Goal: Task Accomplishment & Management: Complete application form

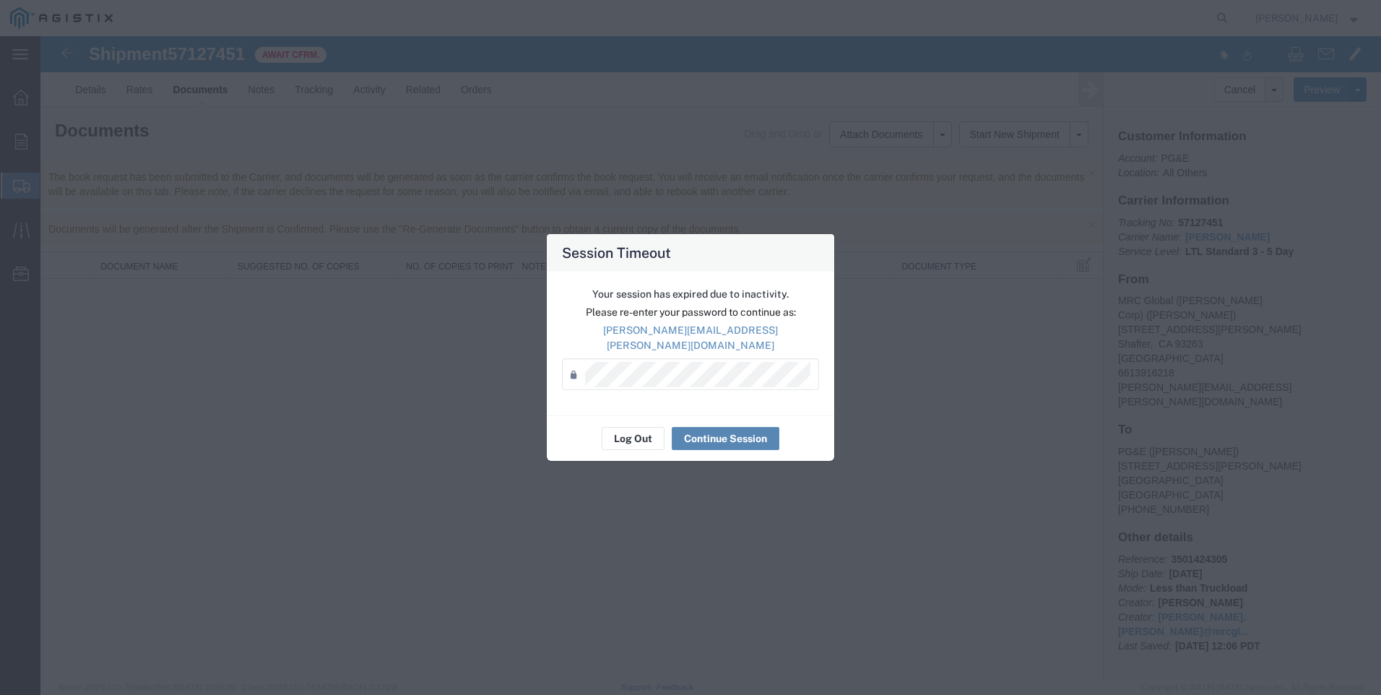
click at [720, 432] on button "Continue Session" at bounding box center [726, 438] width 108 height 23
click at [723, 431] on button "Continue Session" at bounding box center [726, 438] width 108 height 23
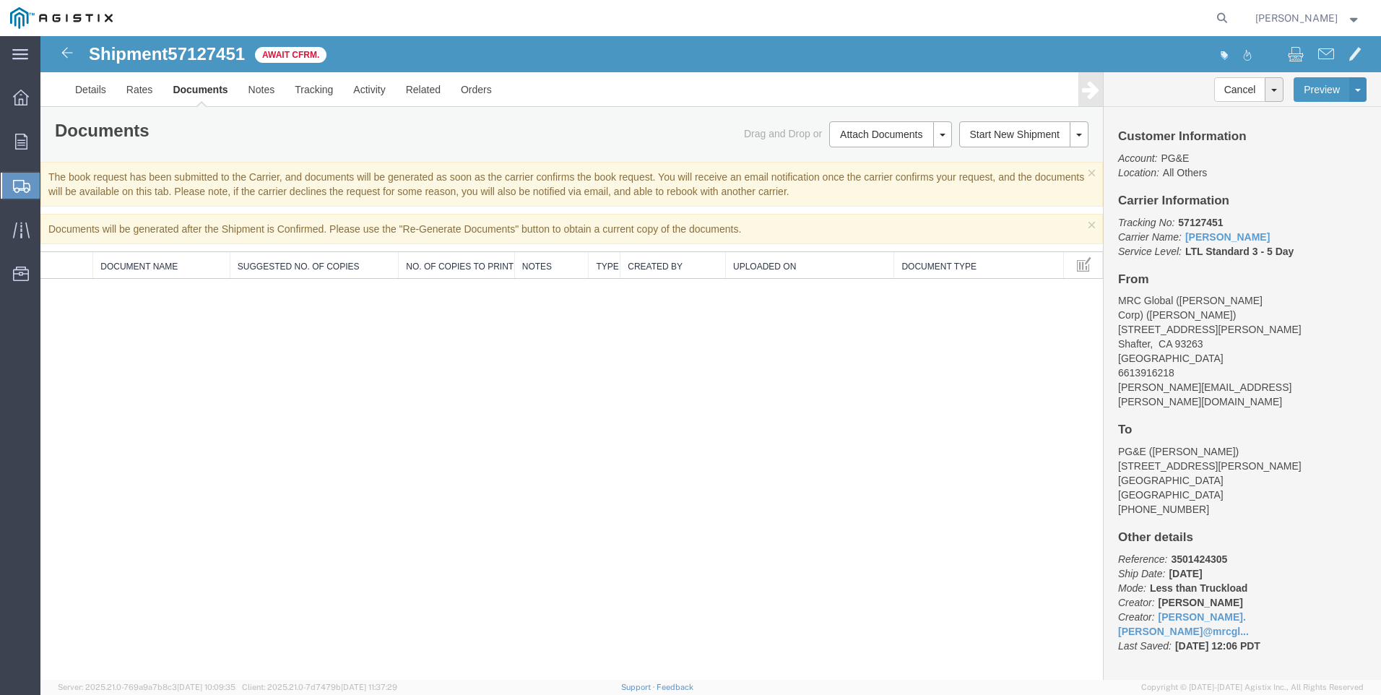
click at [0, 0] on span "Create Shipment" at bounding box center [0, 0] width 0 height 0
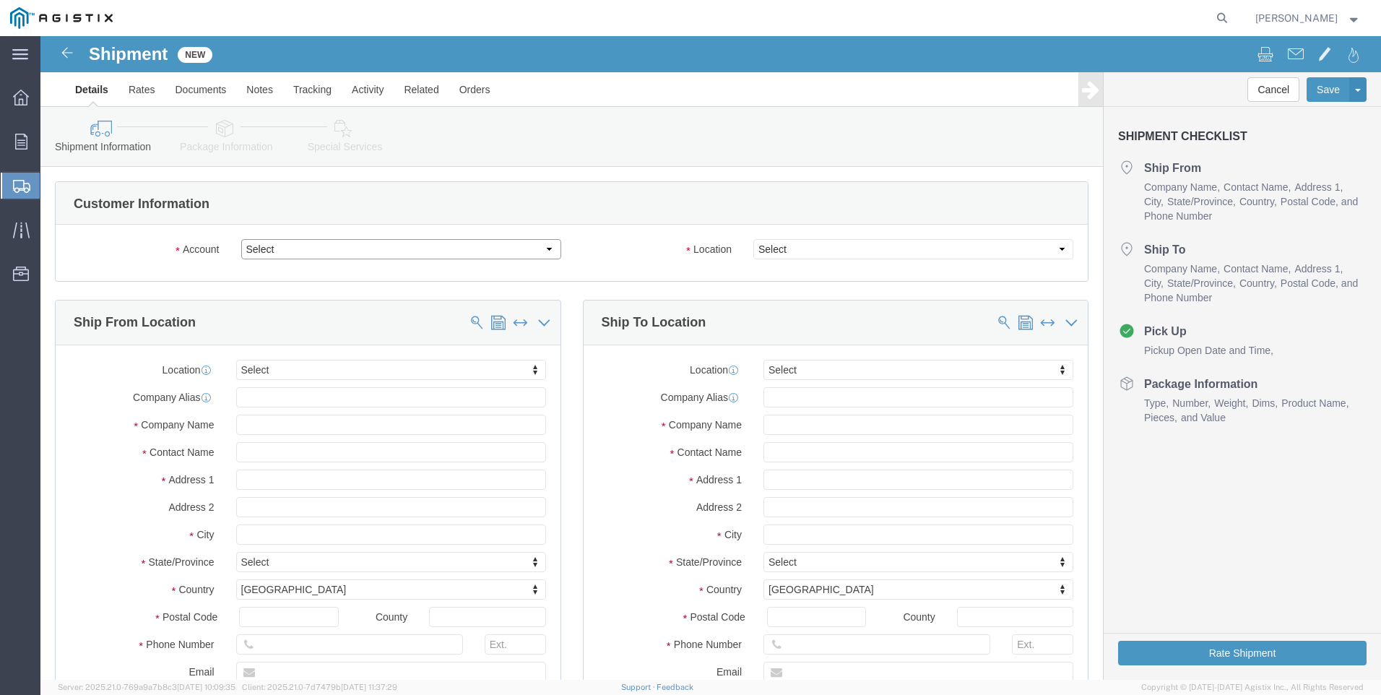
click select "Select MRC Global ([PERSON_NAME] Corp) PG&E"
select select "9596"
click select "Select MRC Global ([PERSON_NAME] Corp) PG&E"
select select "PURCHORD"
select select
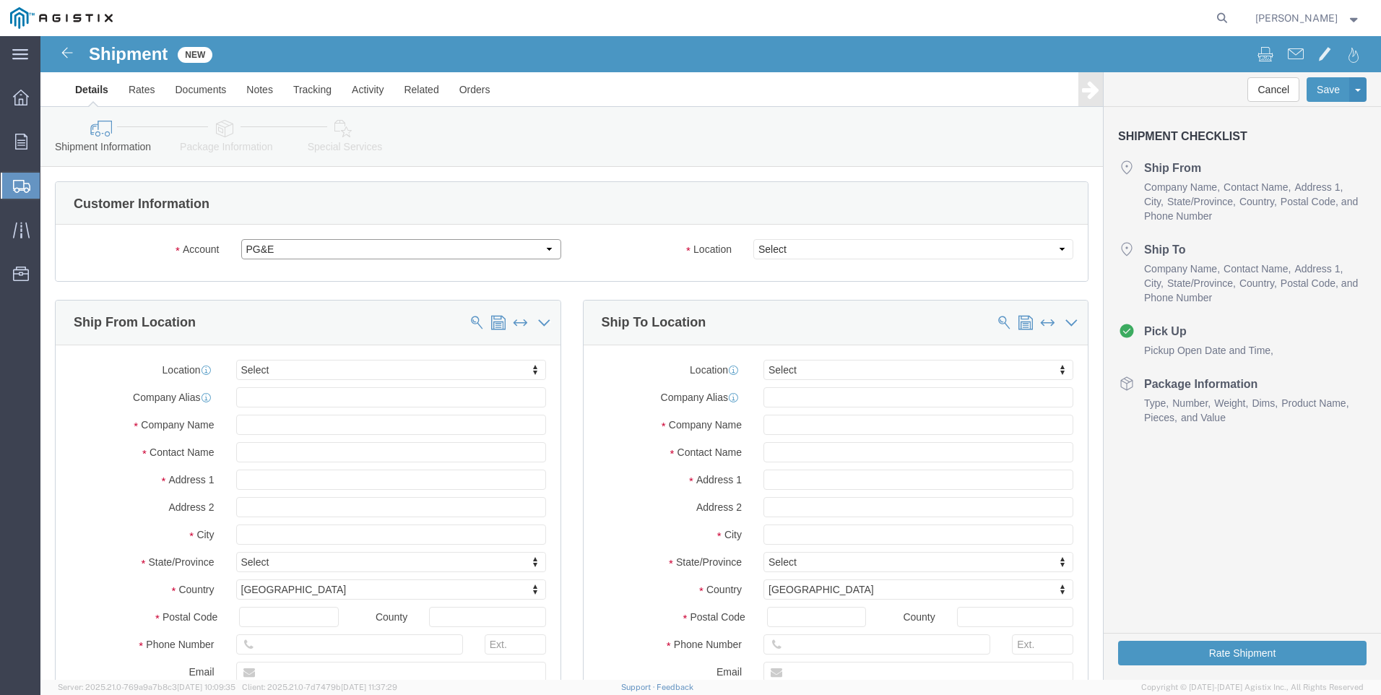
select select
click select "Select"
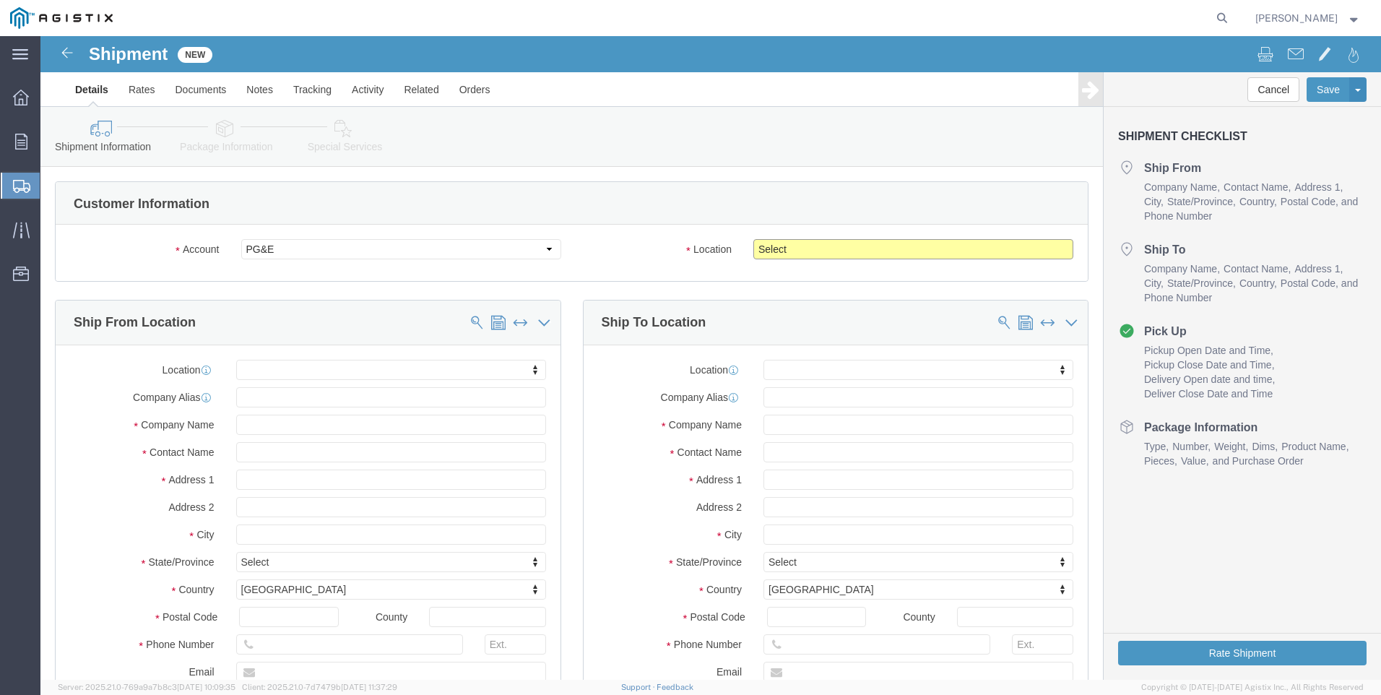
select select "23082"
click select "Select All Others [GEOGRAPHIC_DATA] [GEOGRAPHIC_DATA] [GEOGRAPHIC_DATA] [GEOGRA…"
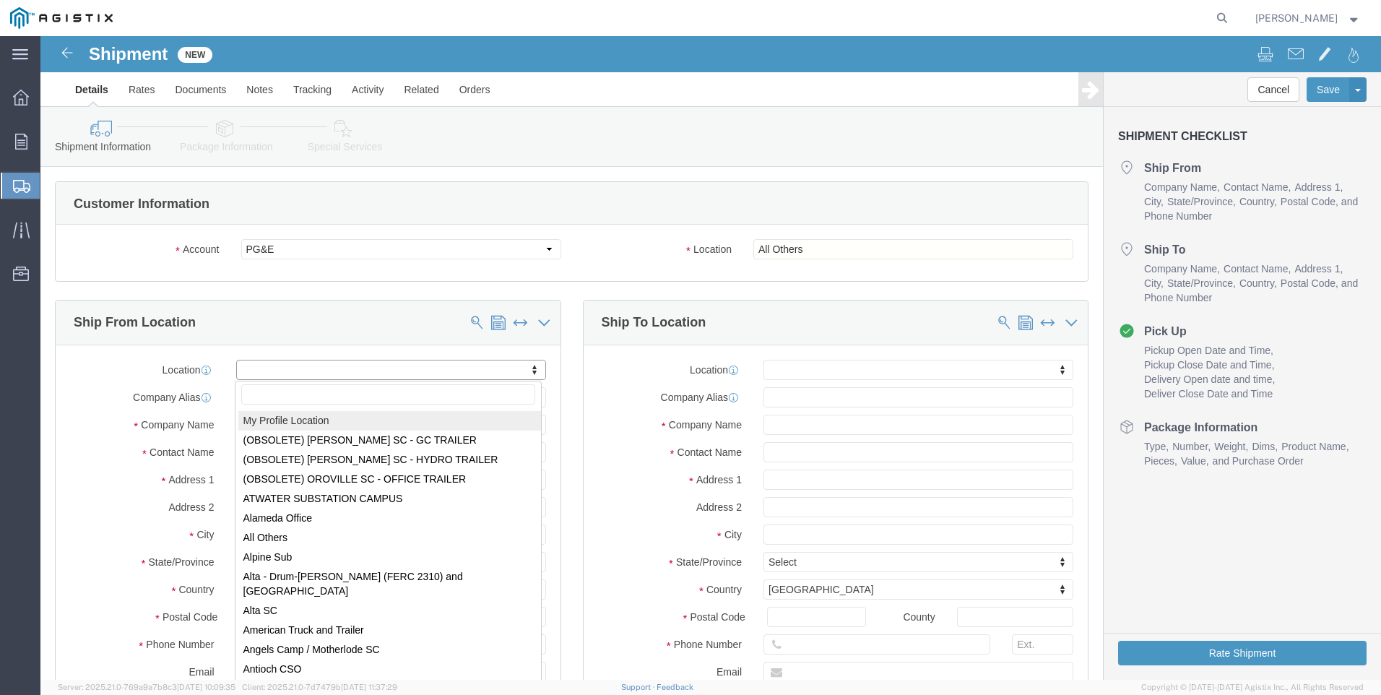
select select "MYPROFILE"
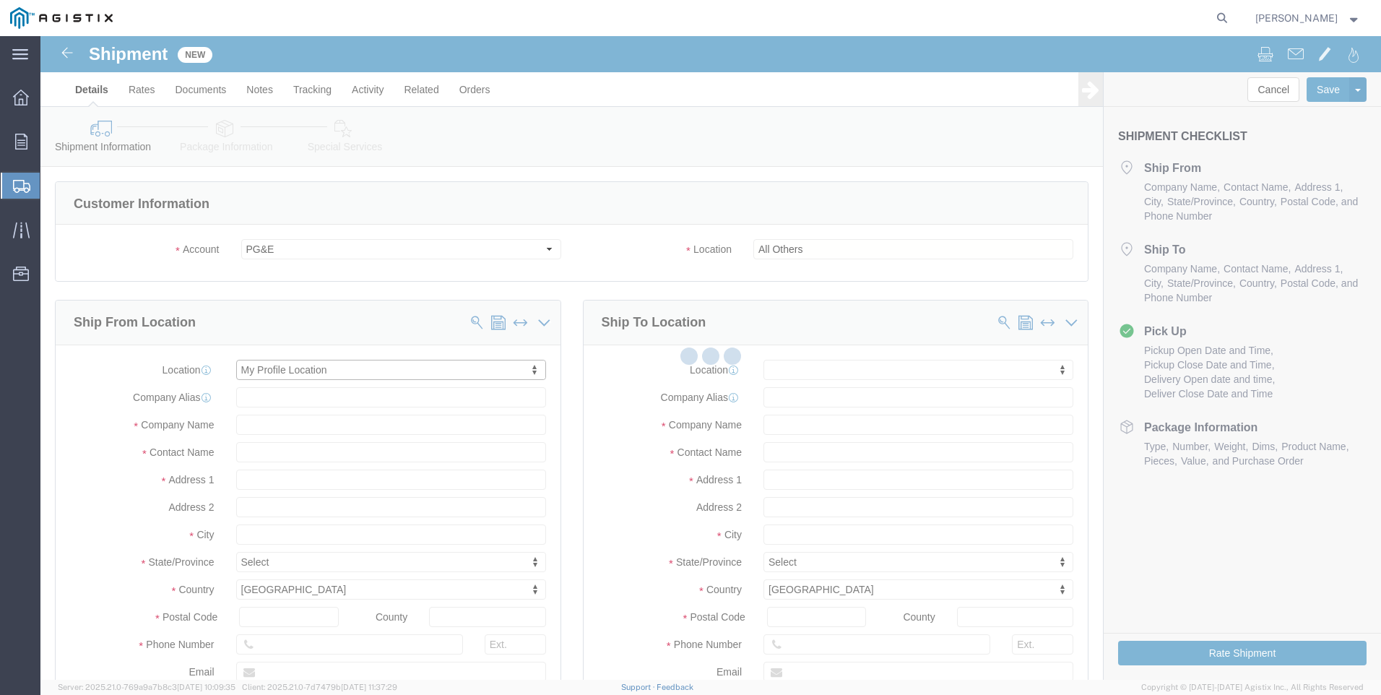
type input "[STREET_ADDRESS][PERSON_NAME]"
type input "93263"
type input "6613916218"
type input "[PERSON_NAME][EMAIL_ADDRESS][PERSON_NAME][DOMAIN_NAME]"
checkbox input "true"
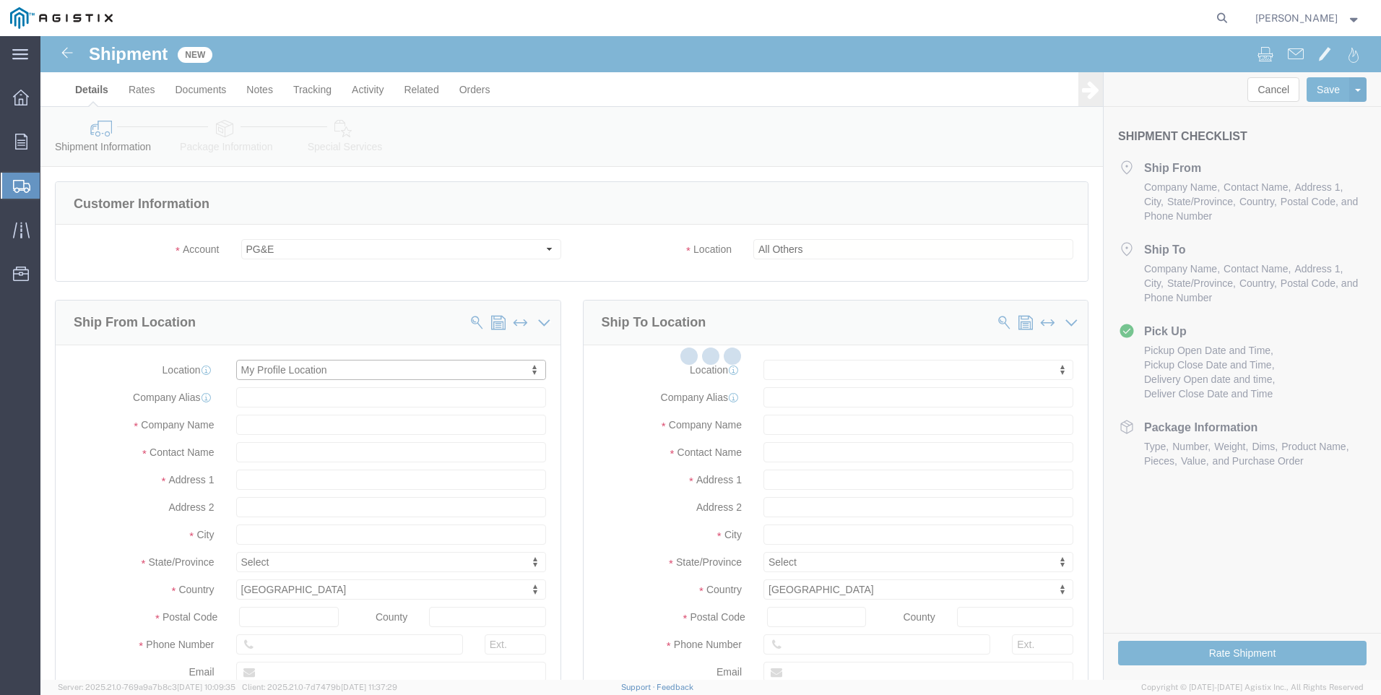
type input "MRC Global ([PERSON_NAME] Corp)"
type input "[PERSON_NAME]"
type input "Shafter"
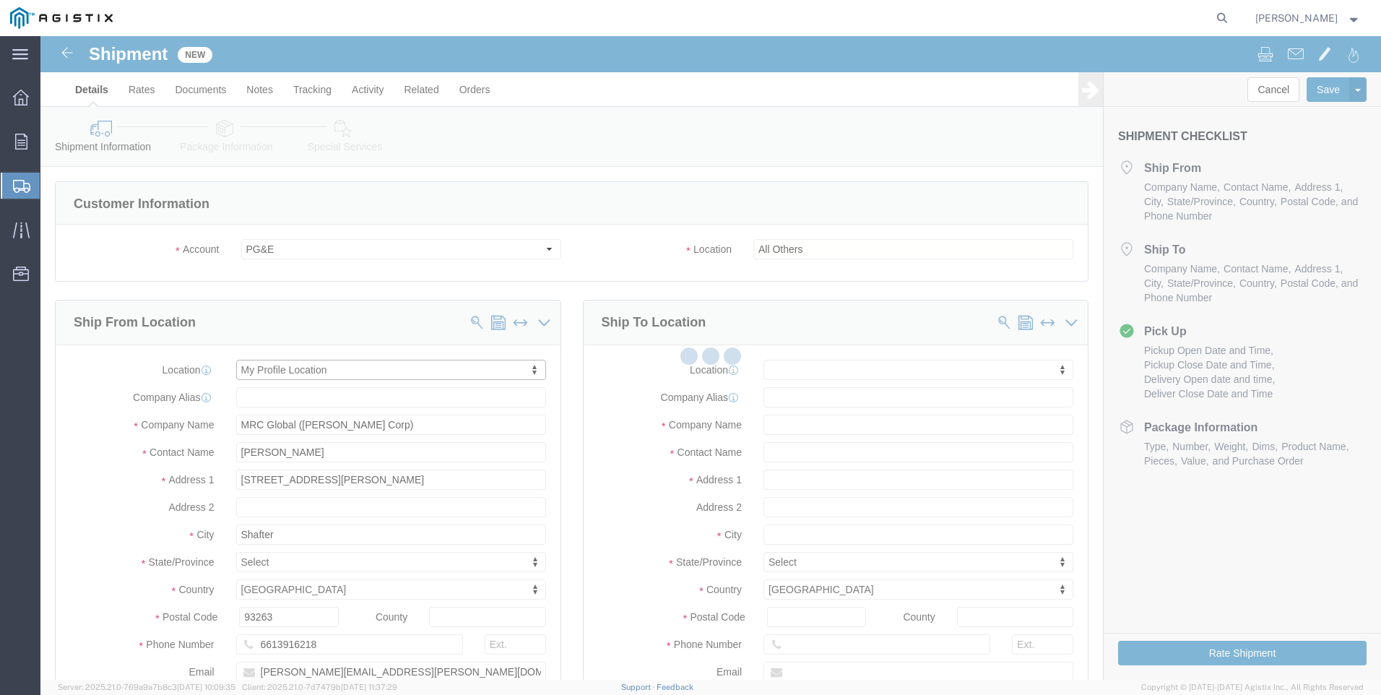
select select "CA"
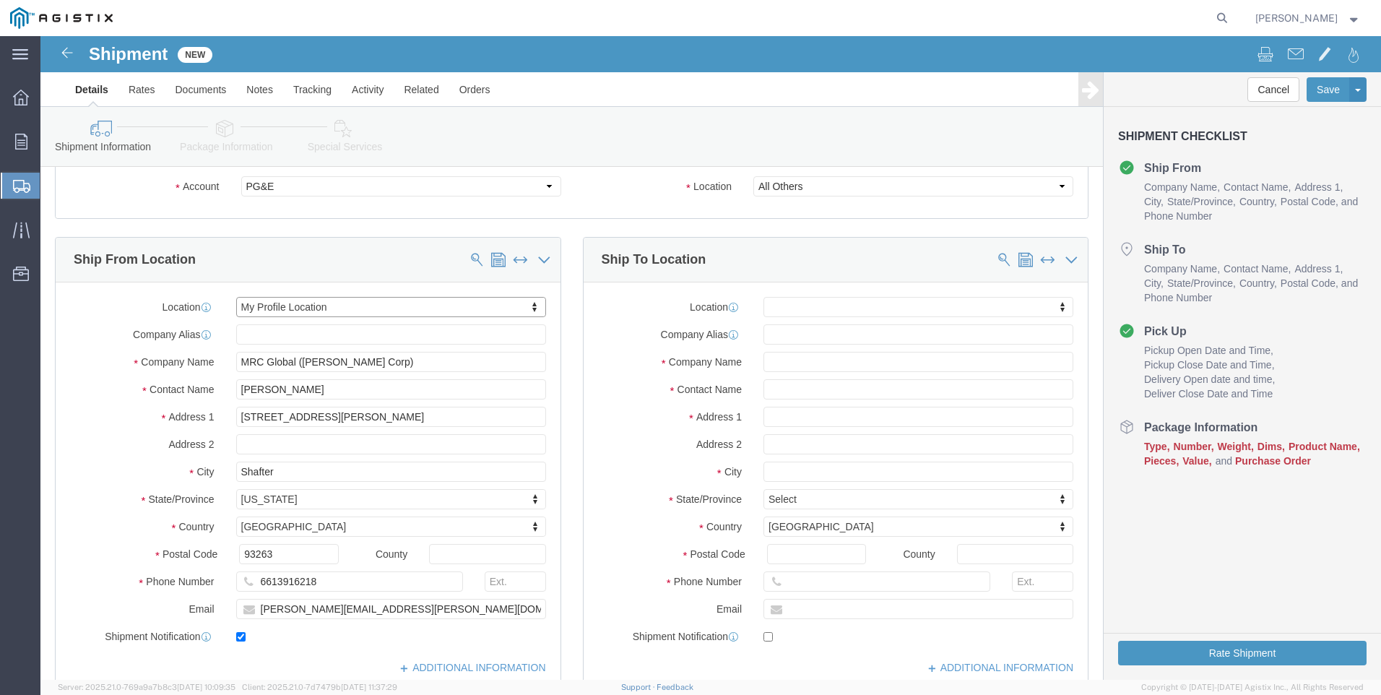
scroll to position [144, 0]
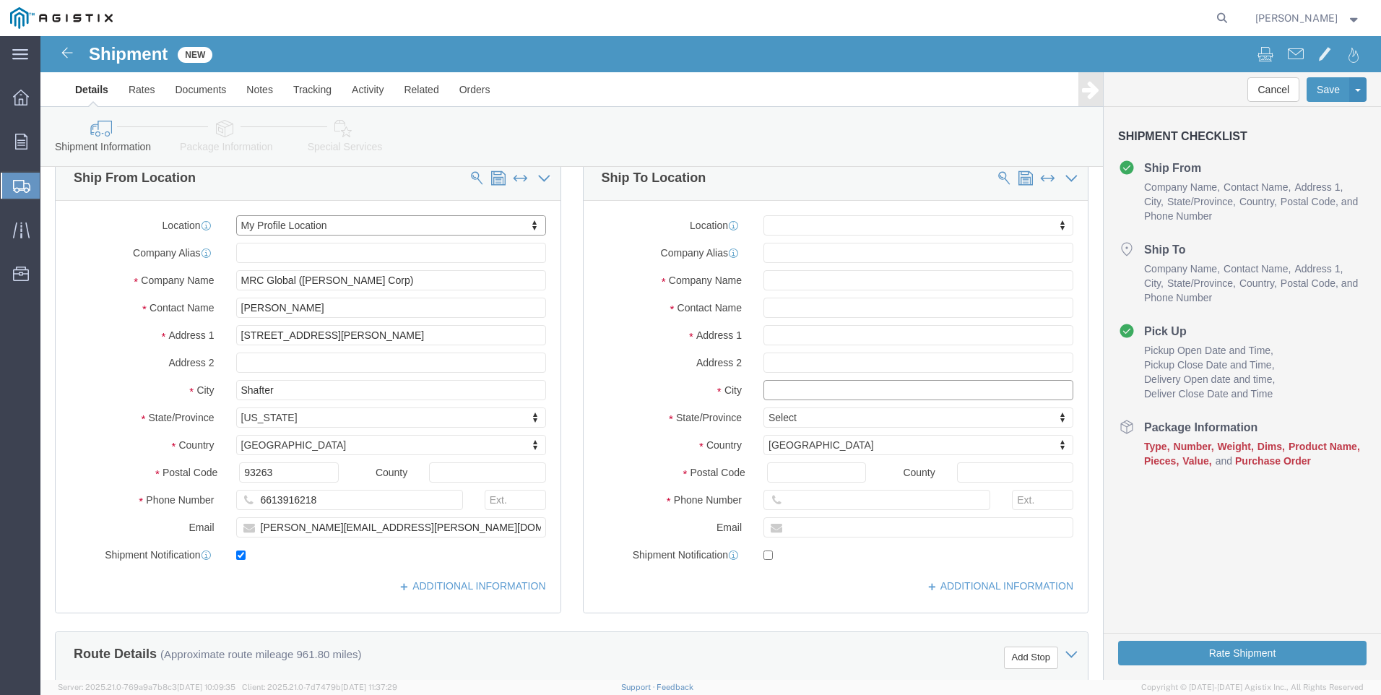
click input "text"
type input "stock"
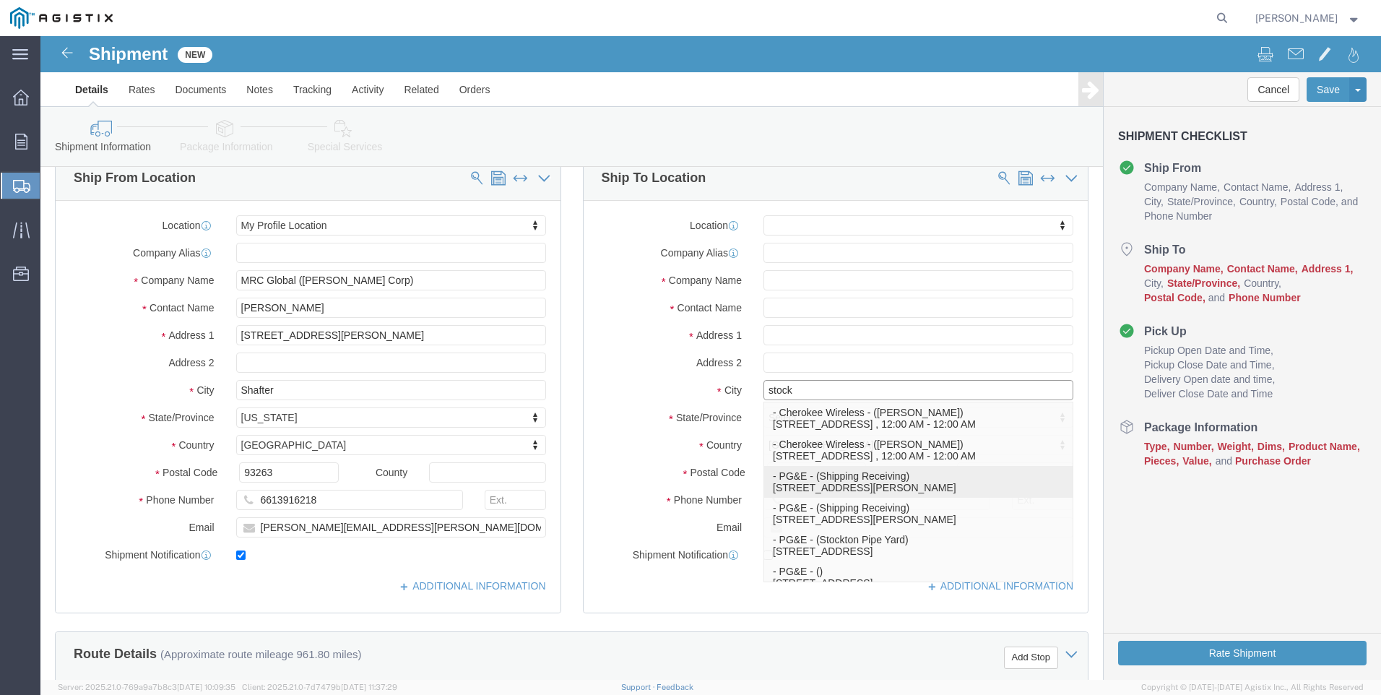
click p "- PG&E - (Shipping Receiving) [STREET_ADDRESS][PERSON_NAME]"
select select
type input "[STREET_ADDRESS][PERSON_NAME]"
type input "95204"
type input "PG&E"
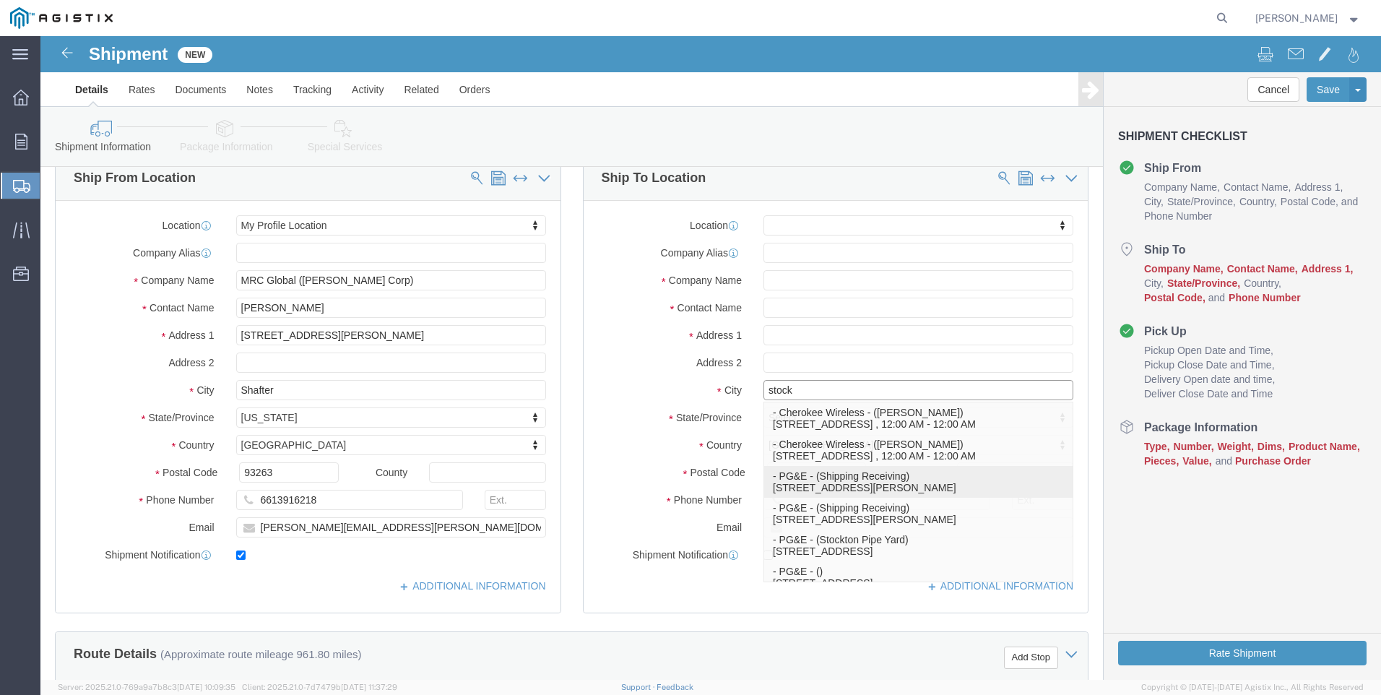
type input "Shipping Receiving"
type input "Stockton"
select select "CA"
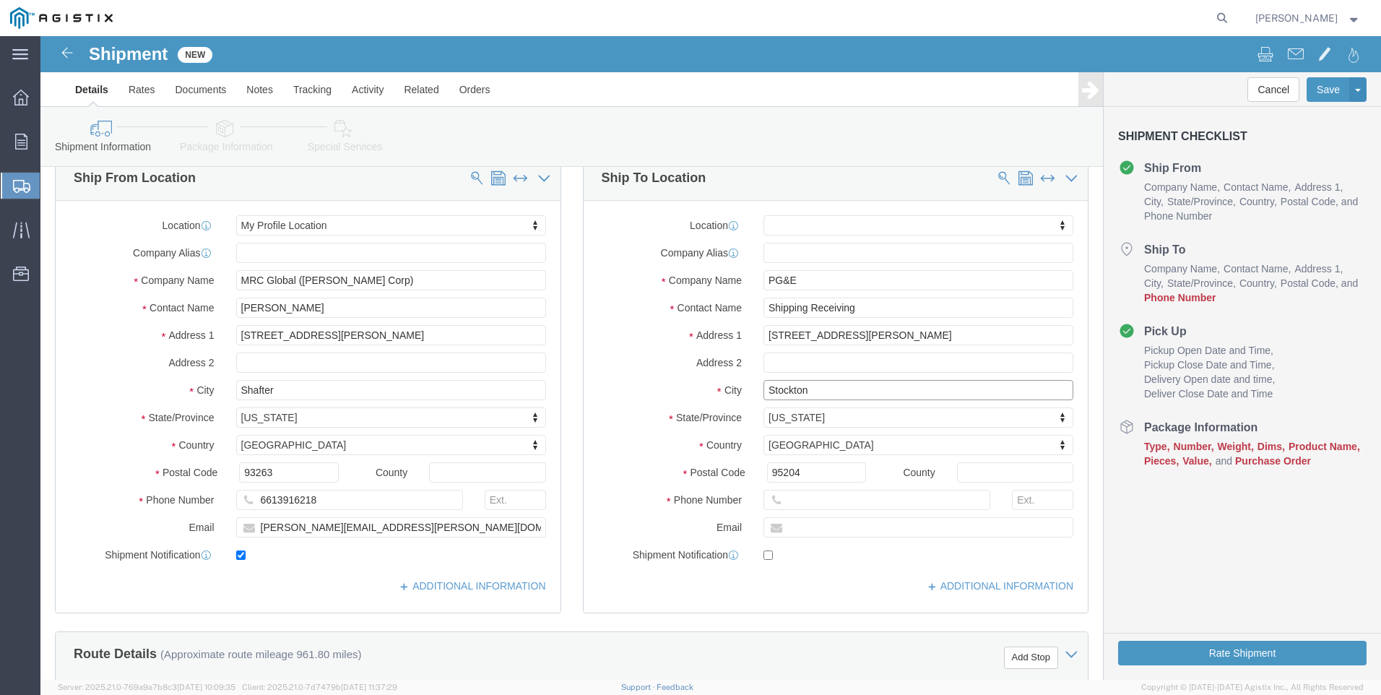
type input "Stockton"
select select
click input "Shipping Receiving"
type input "S"
type input "[PERSON_NAME]"
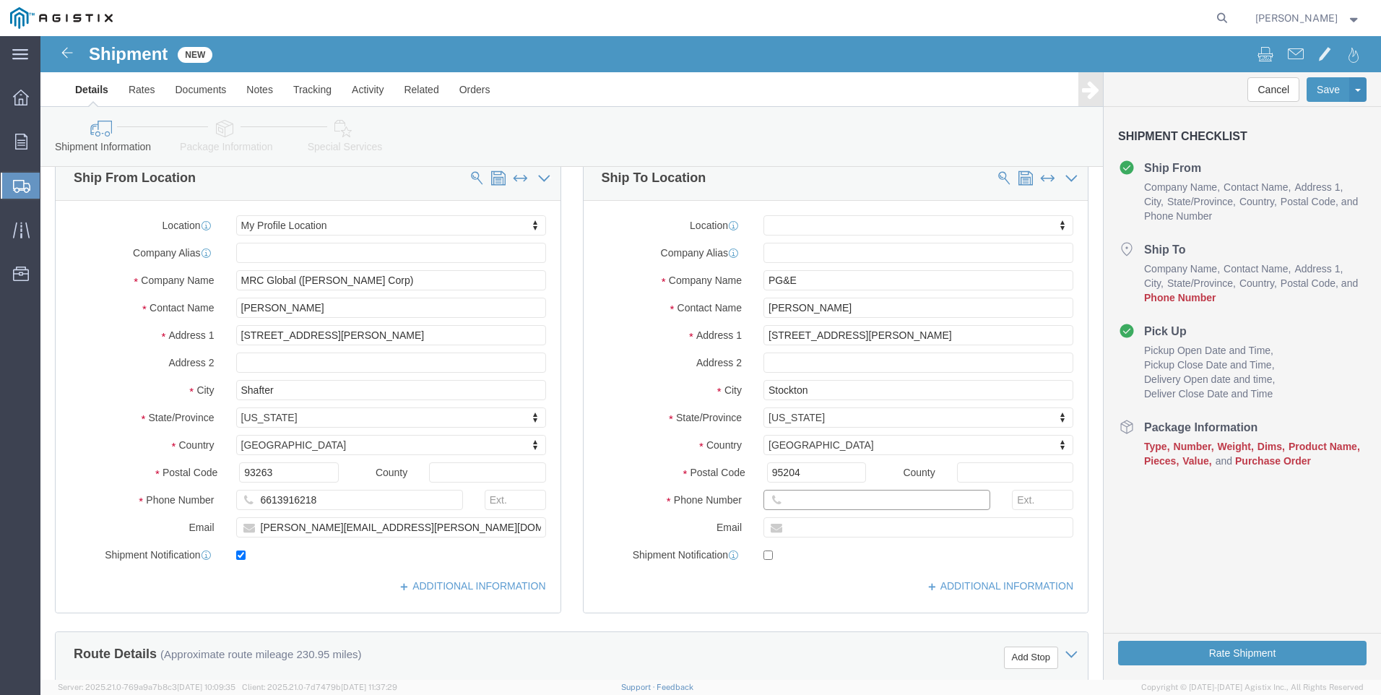
click input "text"
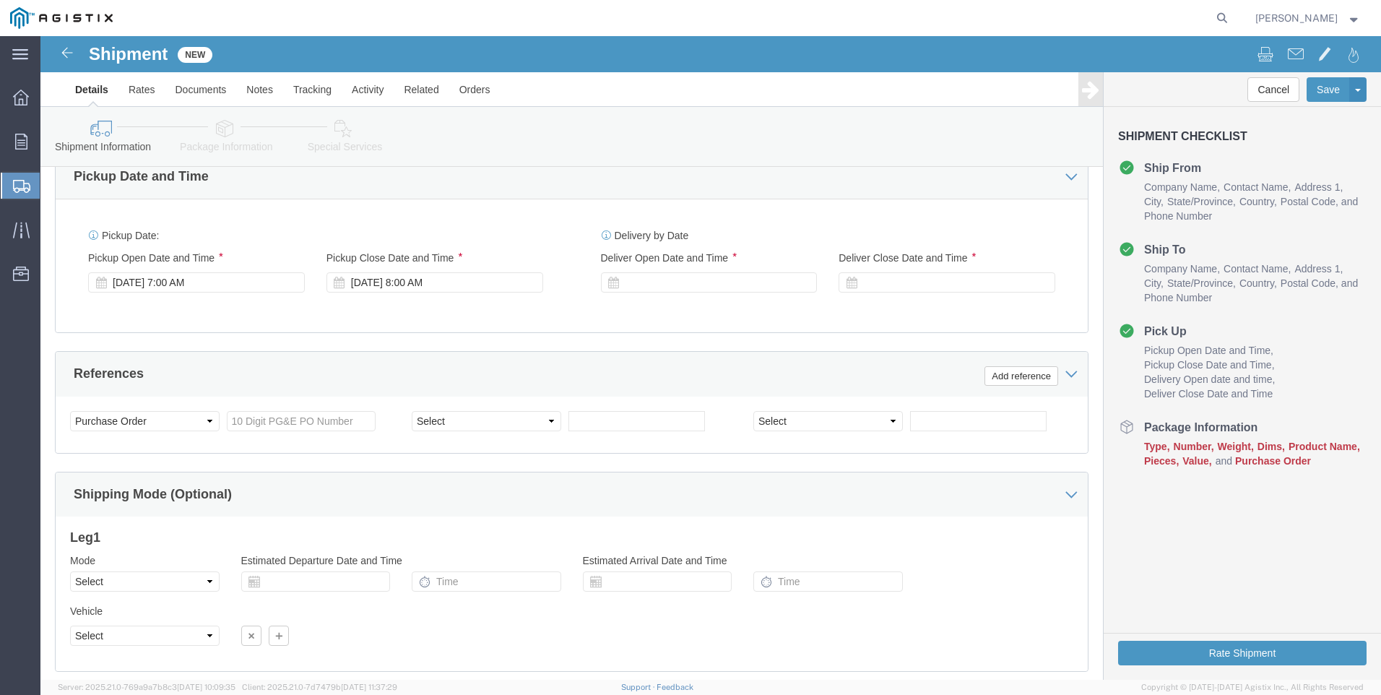
scroll to position [939, 0]
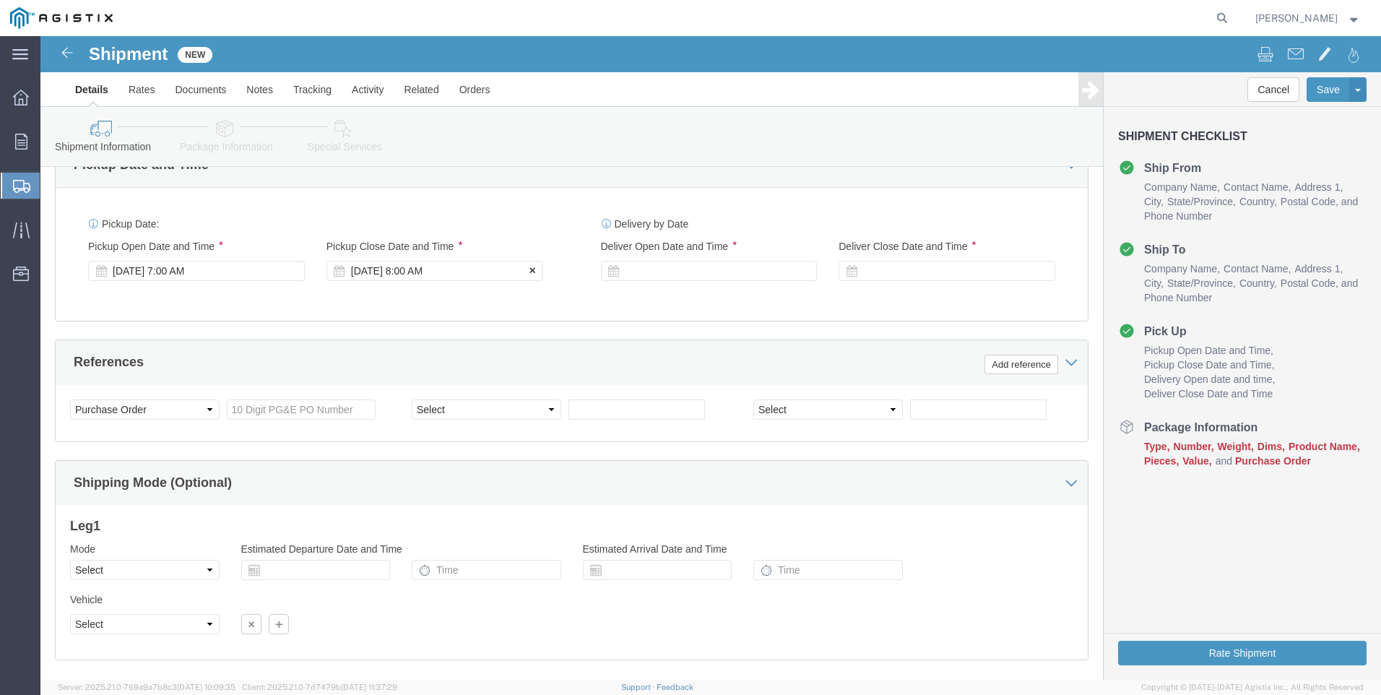
type input "[PHONE_NUMBER]"
click div "[DATE] 8:00 AM"
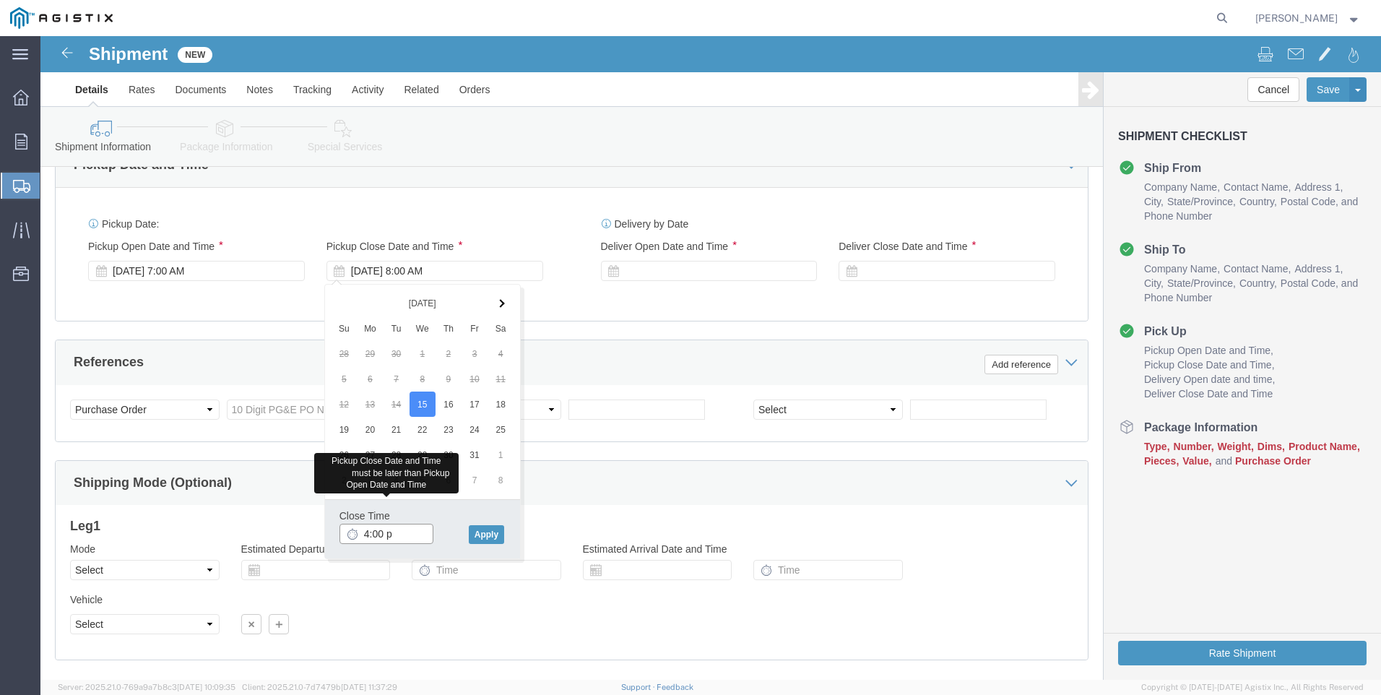
type input "4:00 pm"
click div
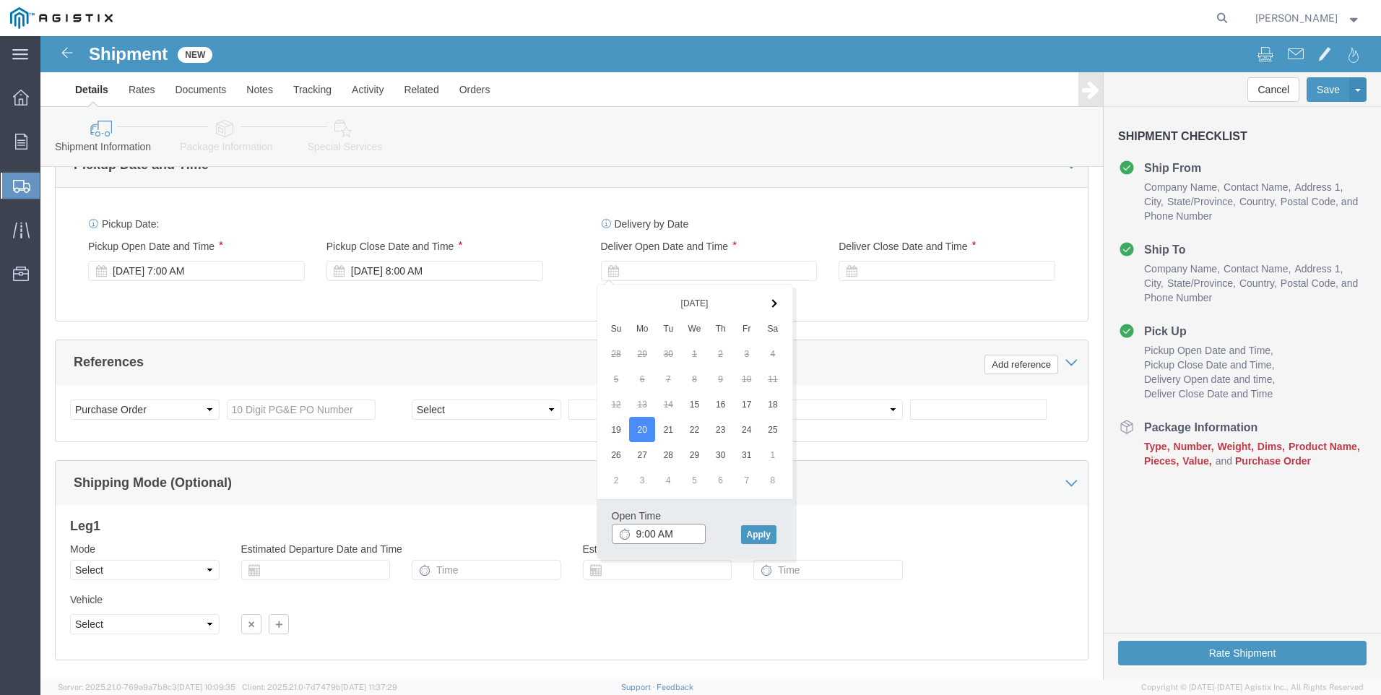
click input "9:00 AM"
click button "Apply"
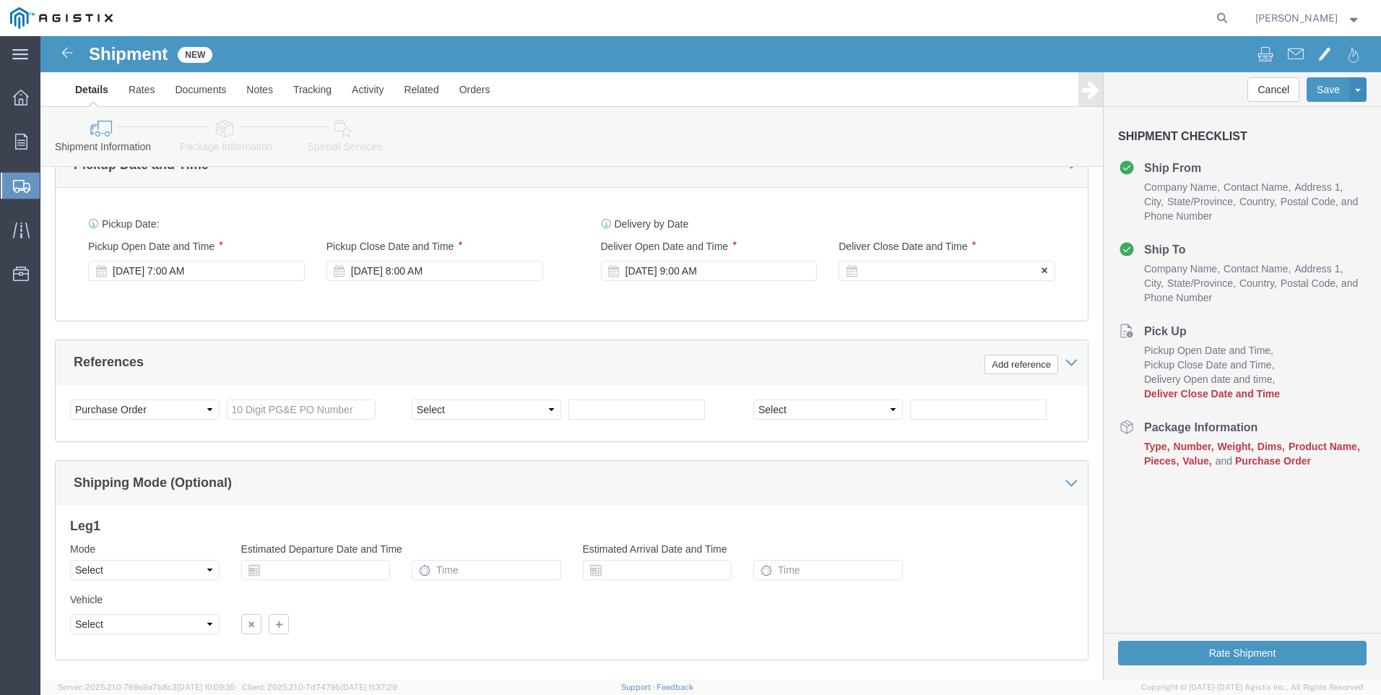
click div
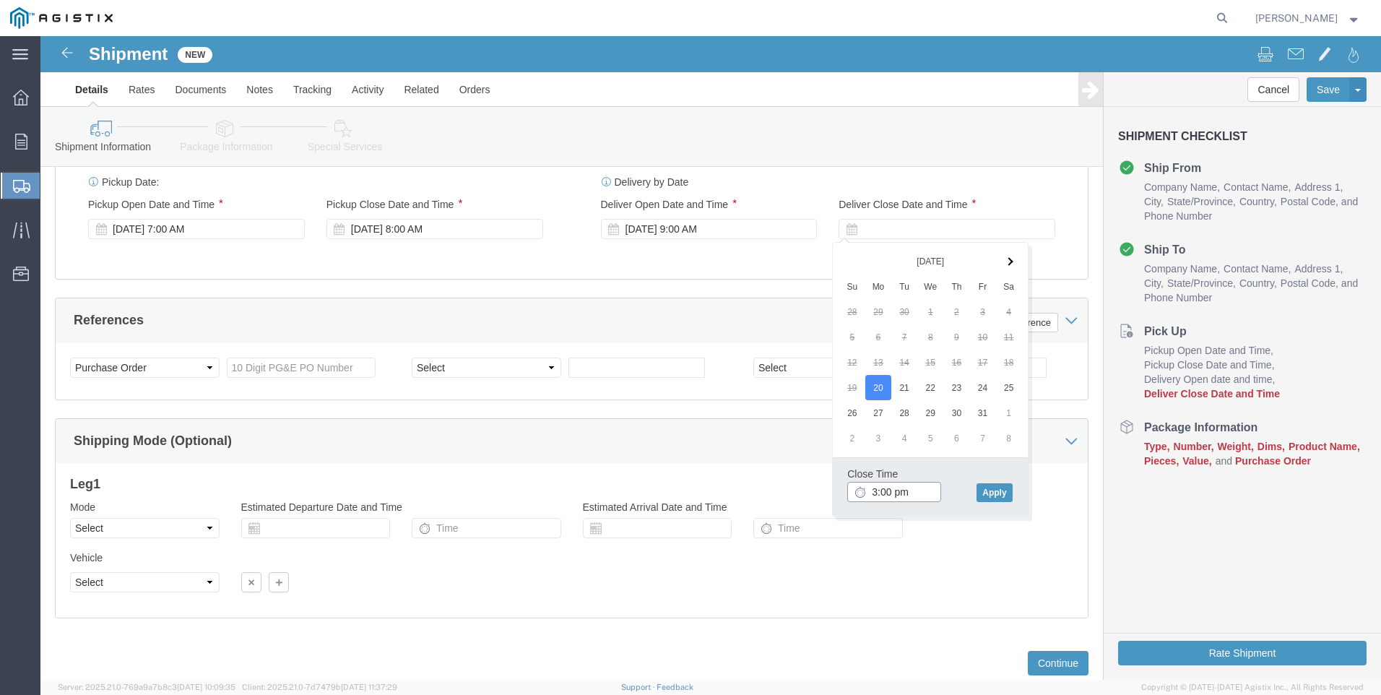
scroll to position [1021, 0]
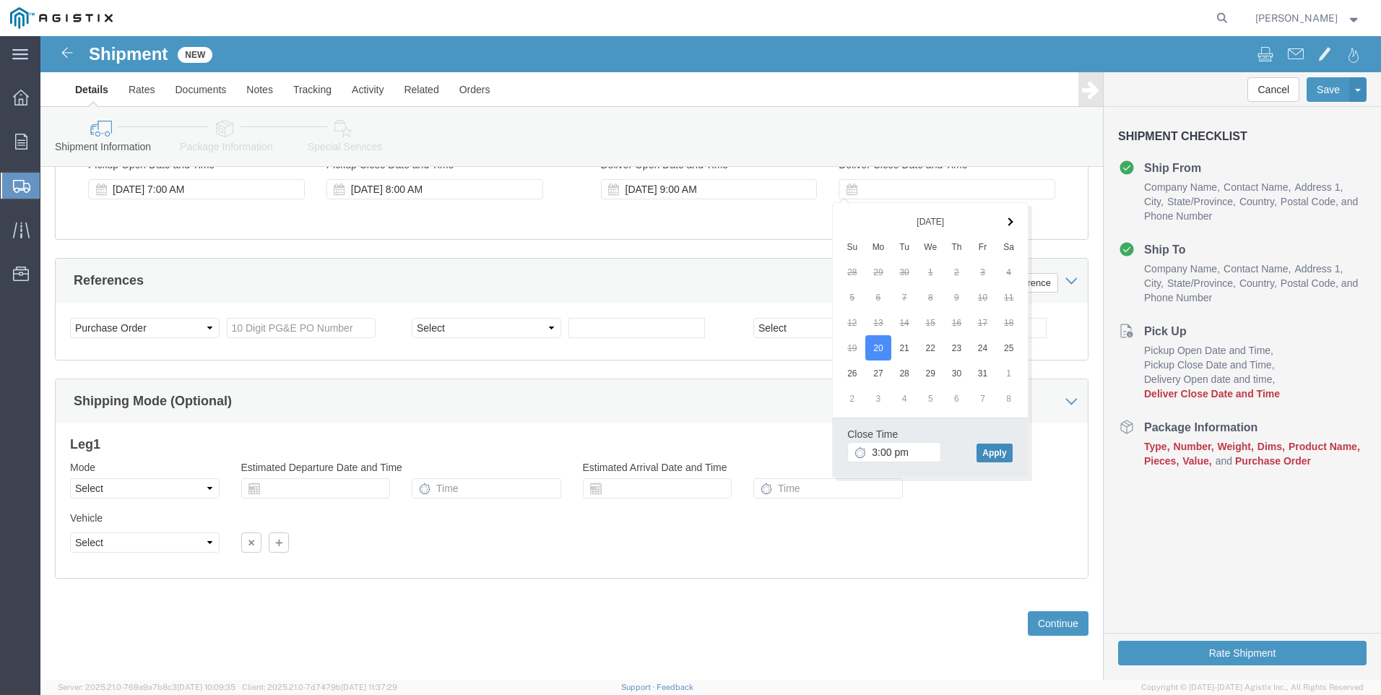
type input "3:00 PM"
click button "Apply"
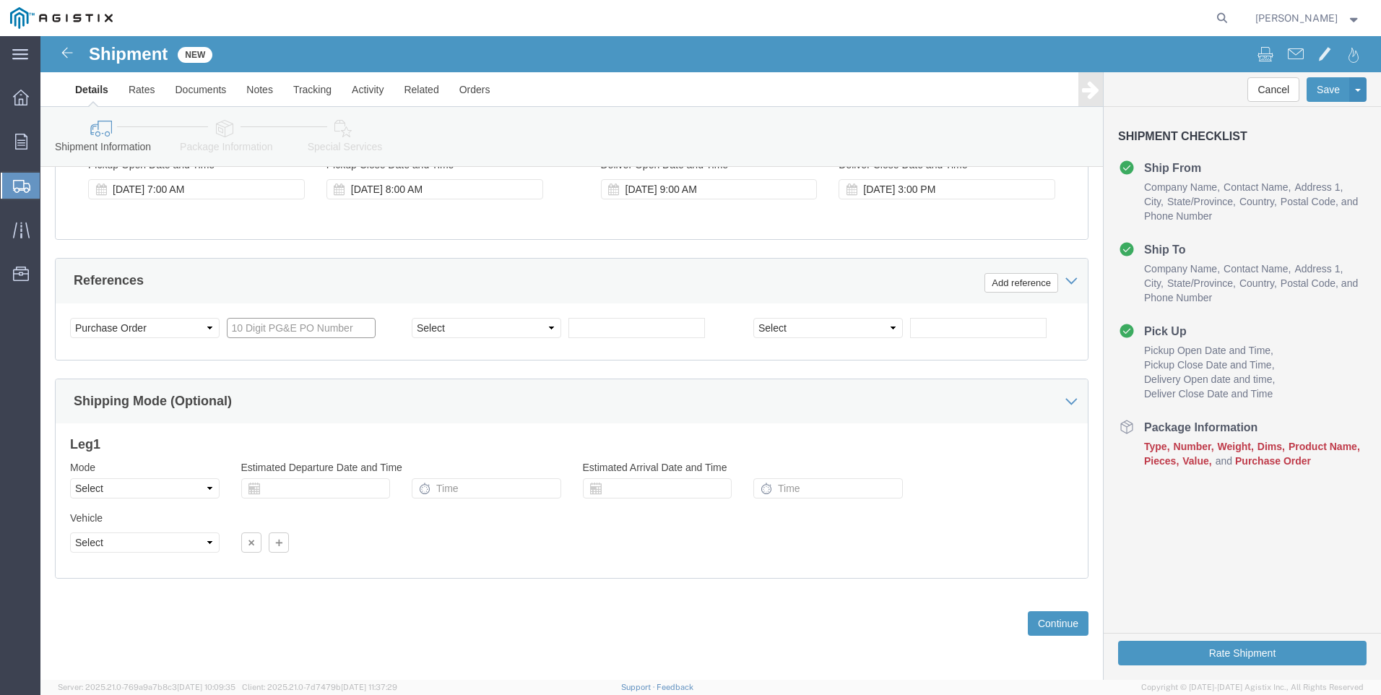
click input "text"
type input "3501424555"
click button "Rate Shipment"
click div "Previous Continue"
click button "Continue"
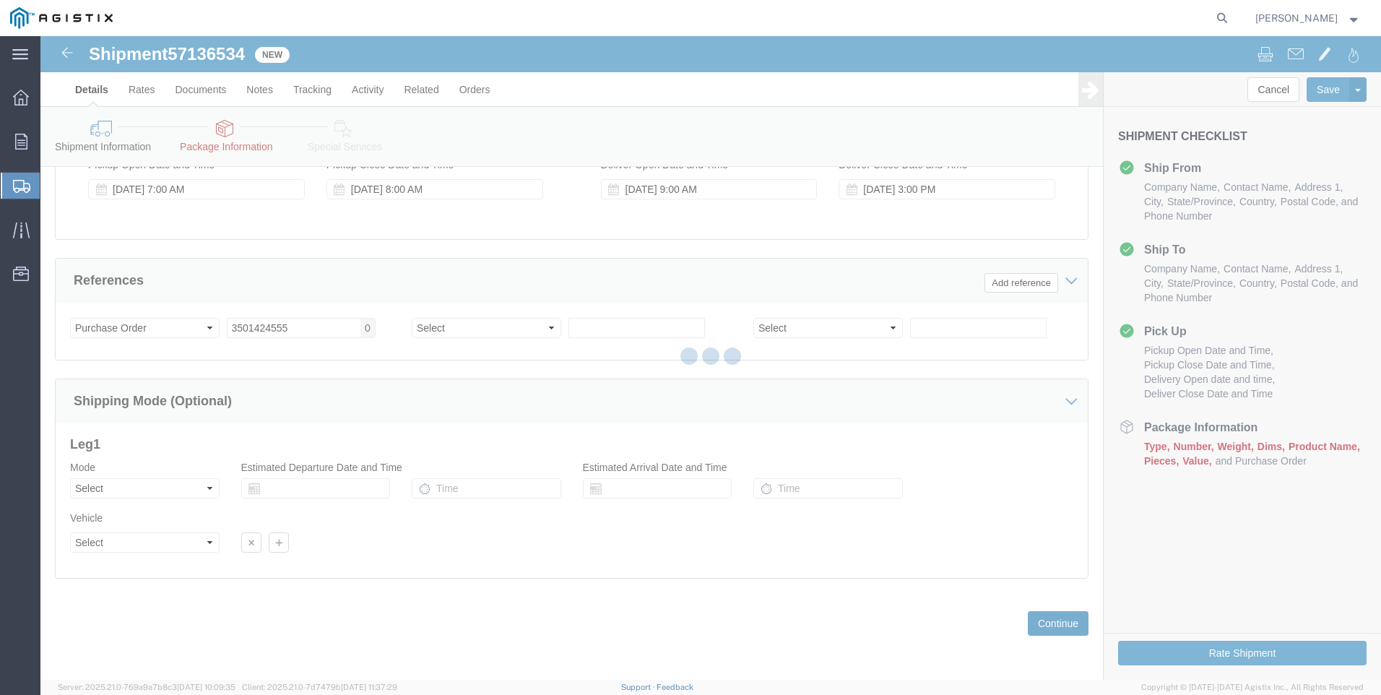
select select "21483"
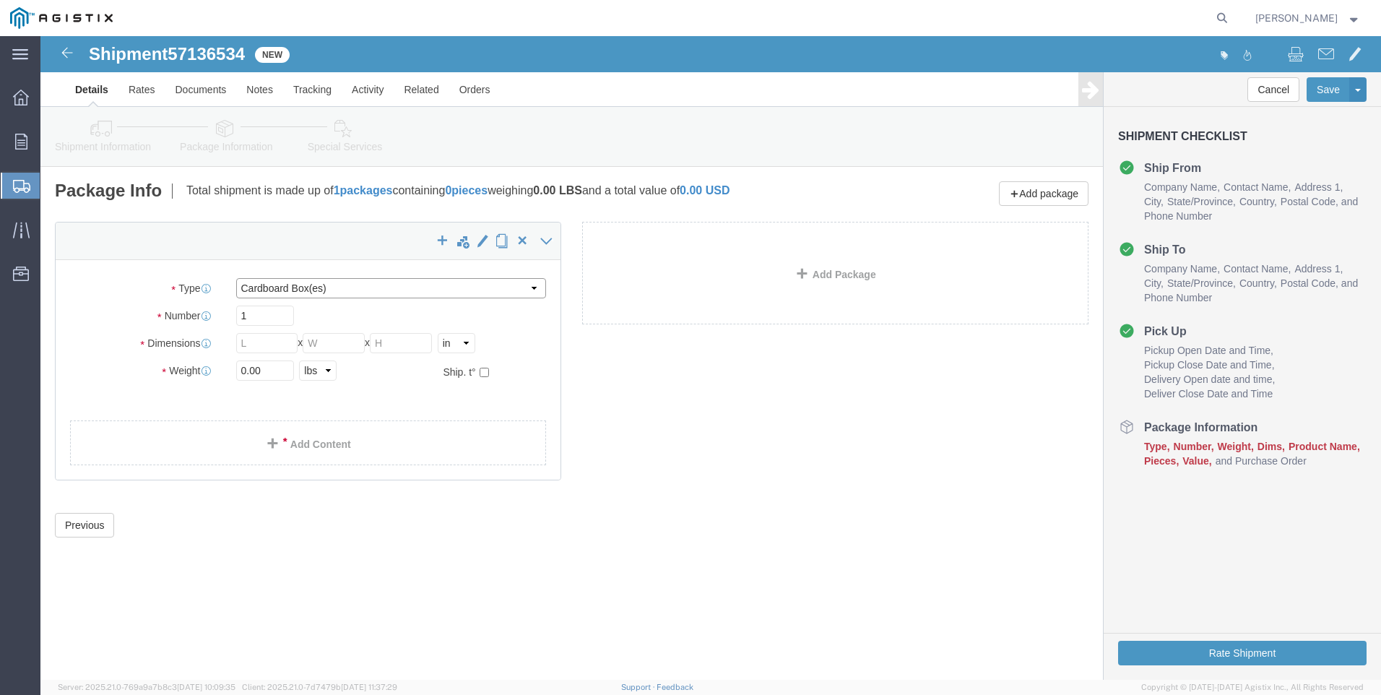
click select "Select Bulk Bundle(s) Cardboard Box(es) Carton(s) Crate(s) Drum(s) (Fiberboard)…"
select select "PSNS"
click select "Select Bulk Bundle(s) Cardboard Box(es) Carton(s) Crate(s) Drum(s) (Fiberboard)…"
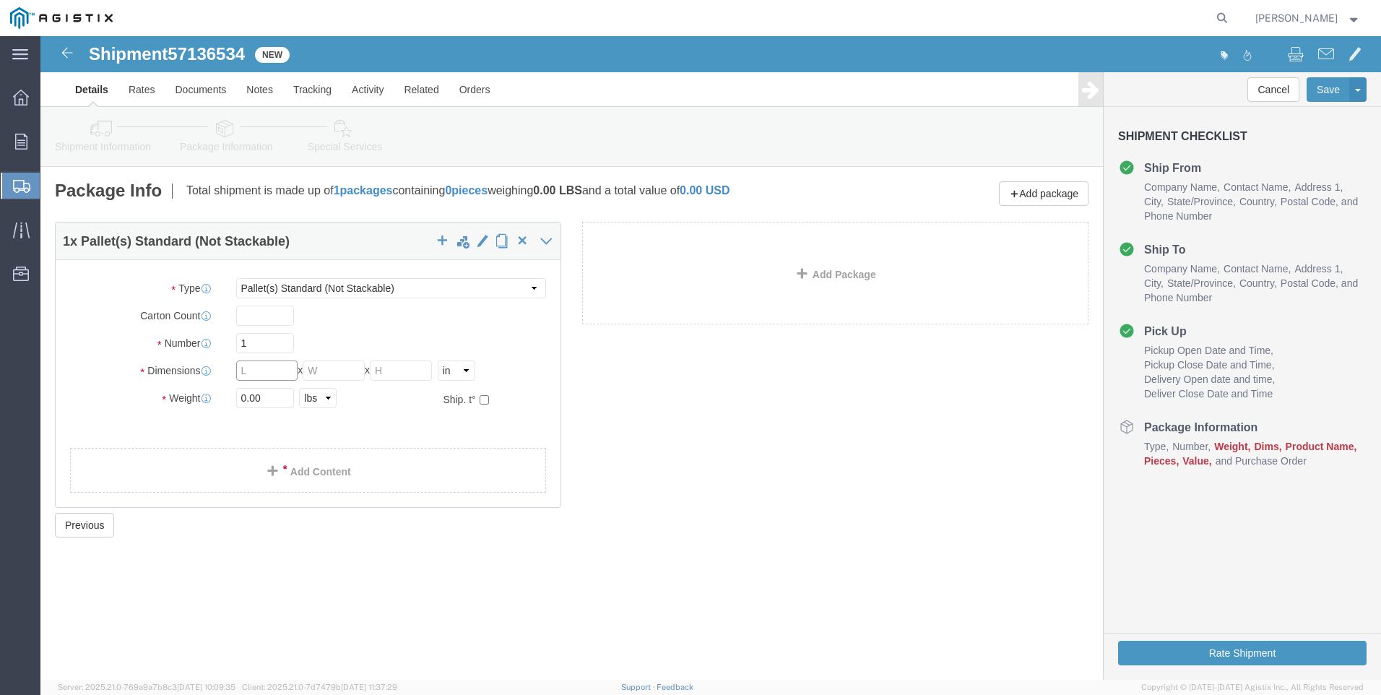
click input "text"
type input "48"
type input "40"
type input "24"
click input "0.00"
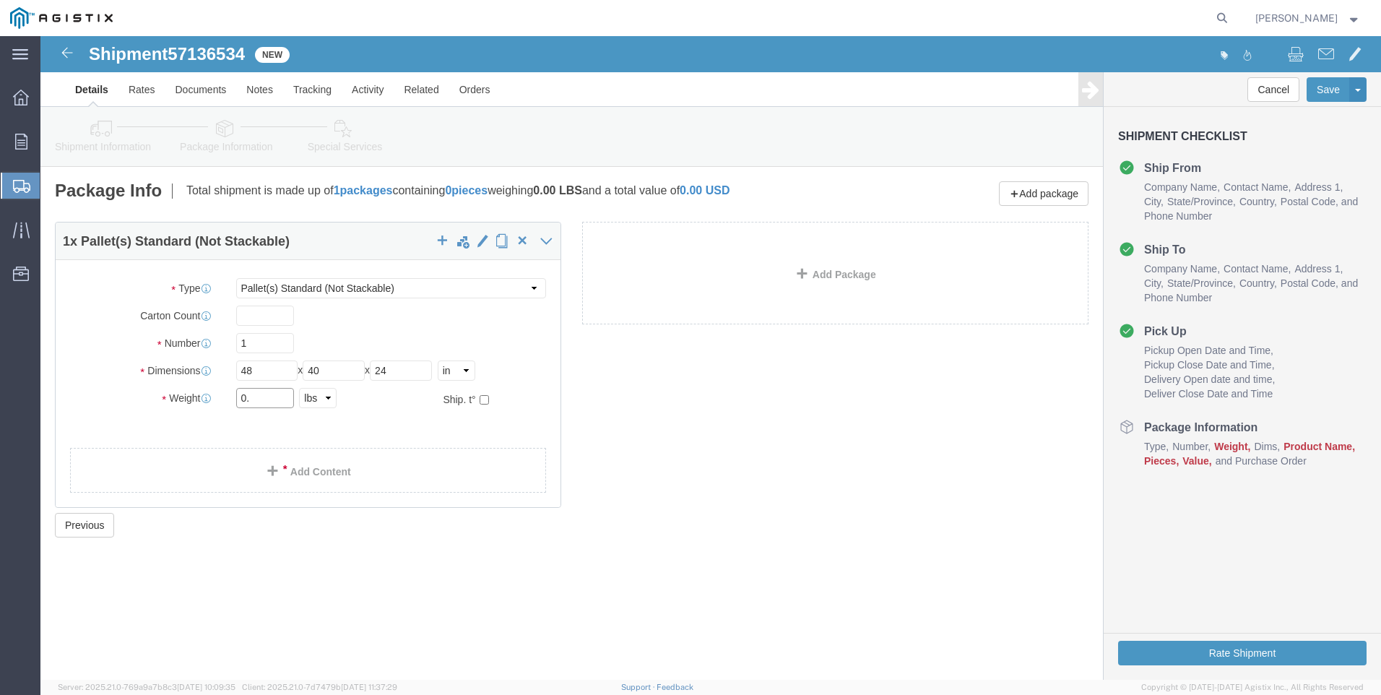
type input "0"
type input "242"
click div "1 x Pallet(s) Standard (Not Stackable) Package Type Select Bulk Bundle(s) Cardb…"
click link "Add Content"
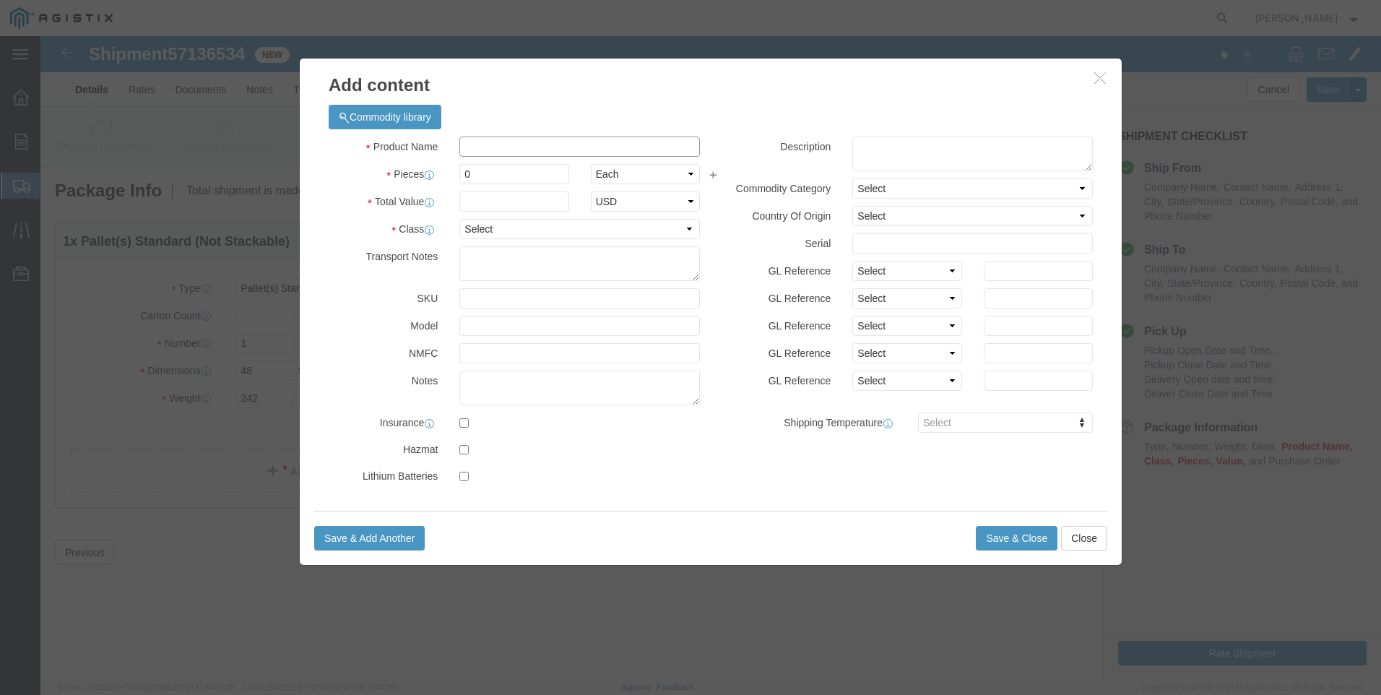
click input "text"
type input "carbon steel fittings"
type input "2500"
click select "Select 50 55 60 65 70 85 92.5 100 125 175 250 300 400"
select select "60"
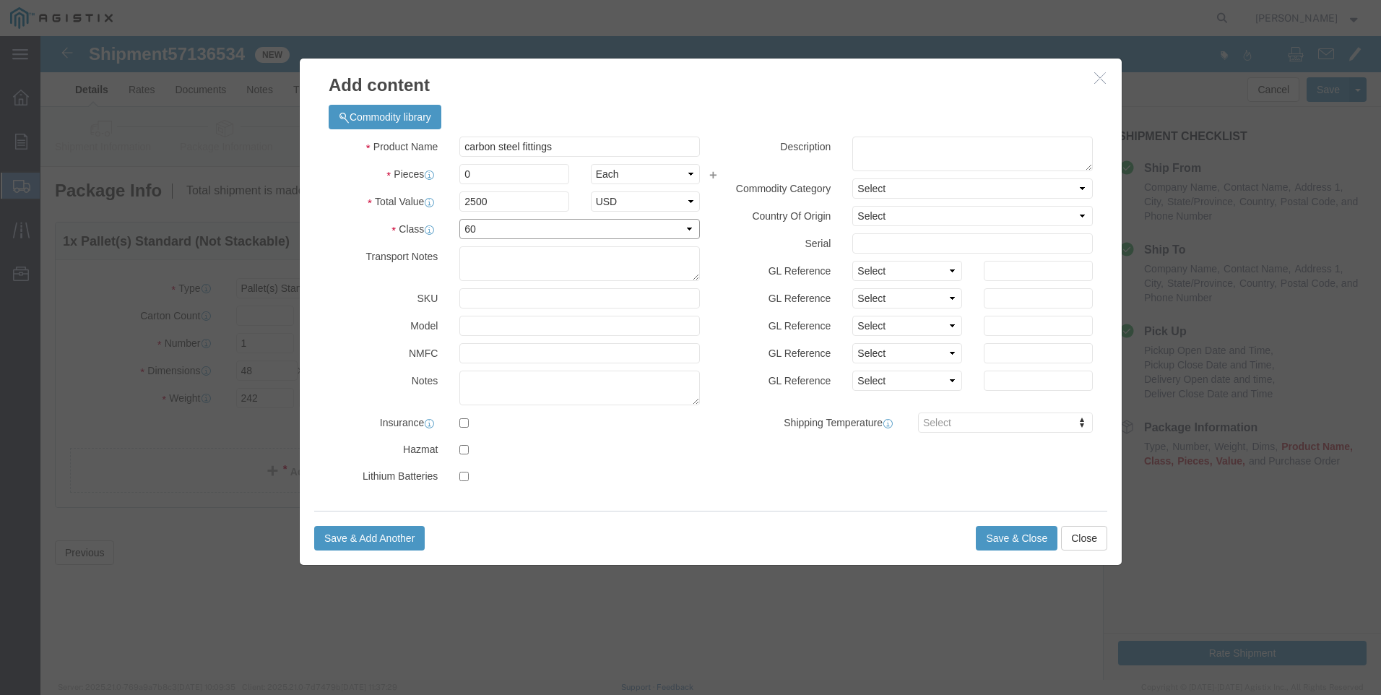
click select "Select 50 55 60 65 70 85 92.5 100 125 175 250 300 400"
click input "0"
type input "4"
type input "10000"
click button "Save & Close"
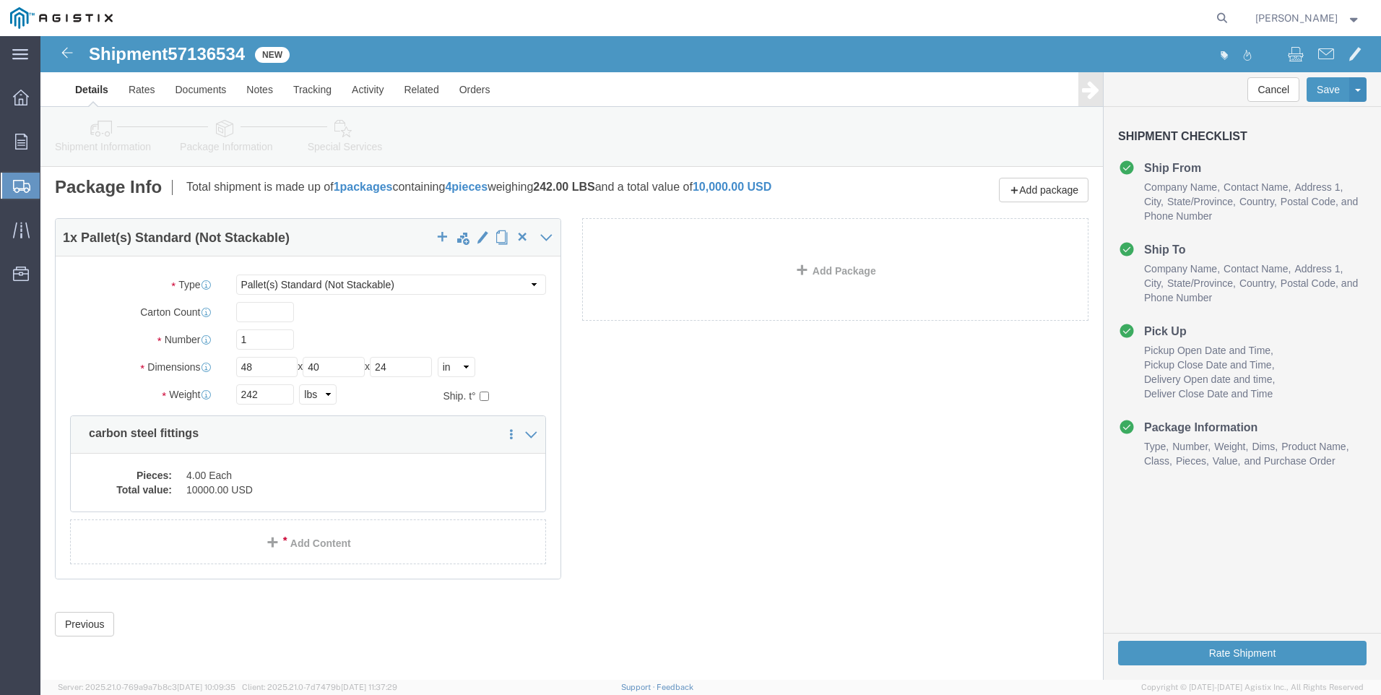
scroll to position [4, 0]
click button "Rate Shipment"
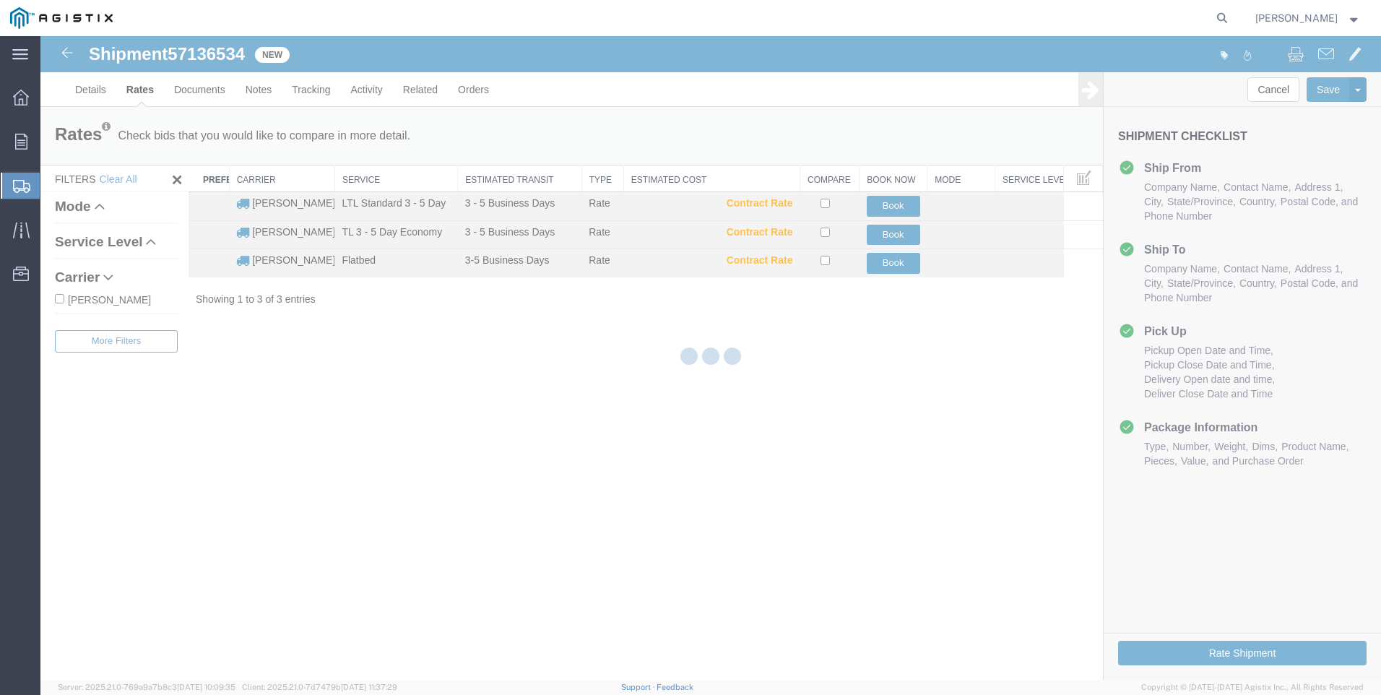
scroll to position [0, 0]
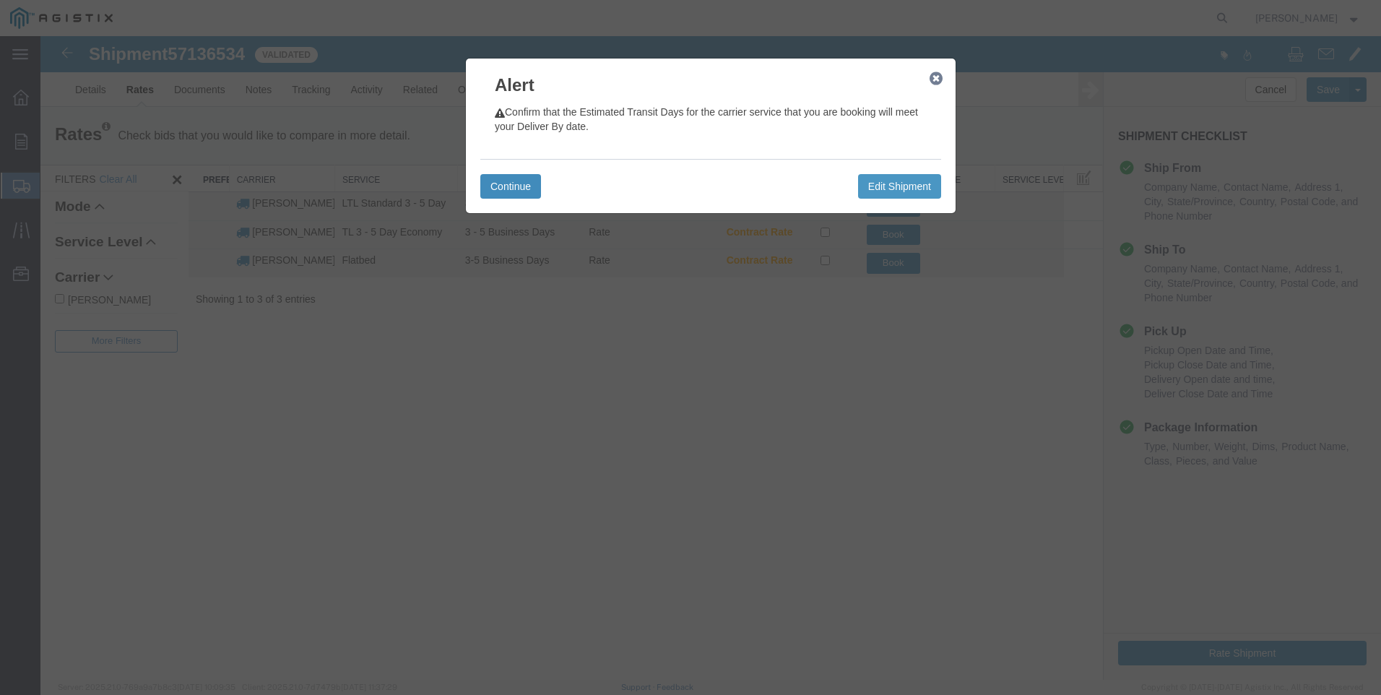
click at [513, 183] on button "Continue" at bounding box center [510, 186] width 61 height 25
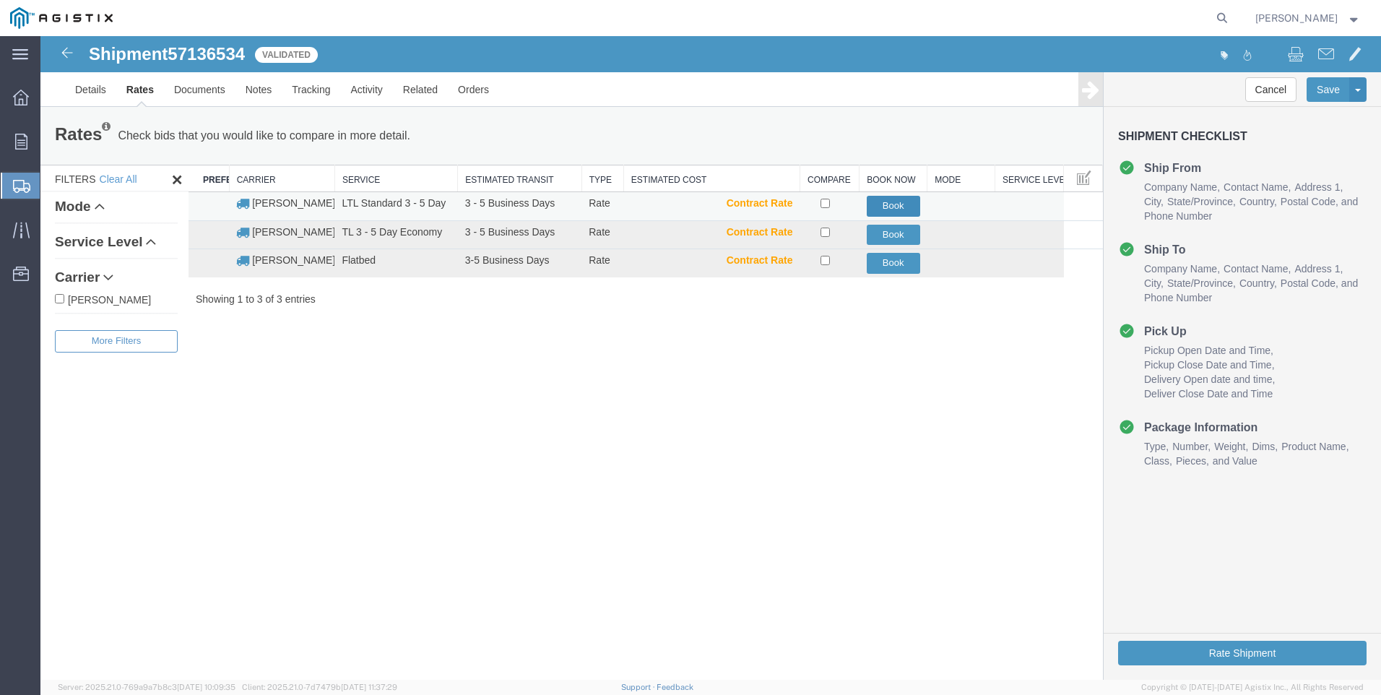
click at [904, 204] on button "Book" at bounding box center [893, 206] width 53 height 21
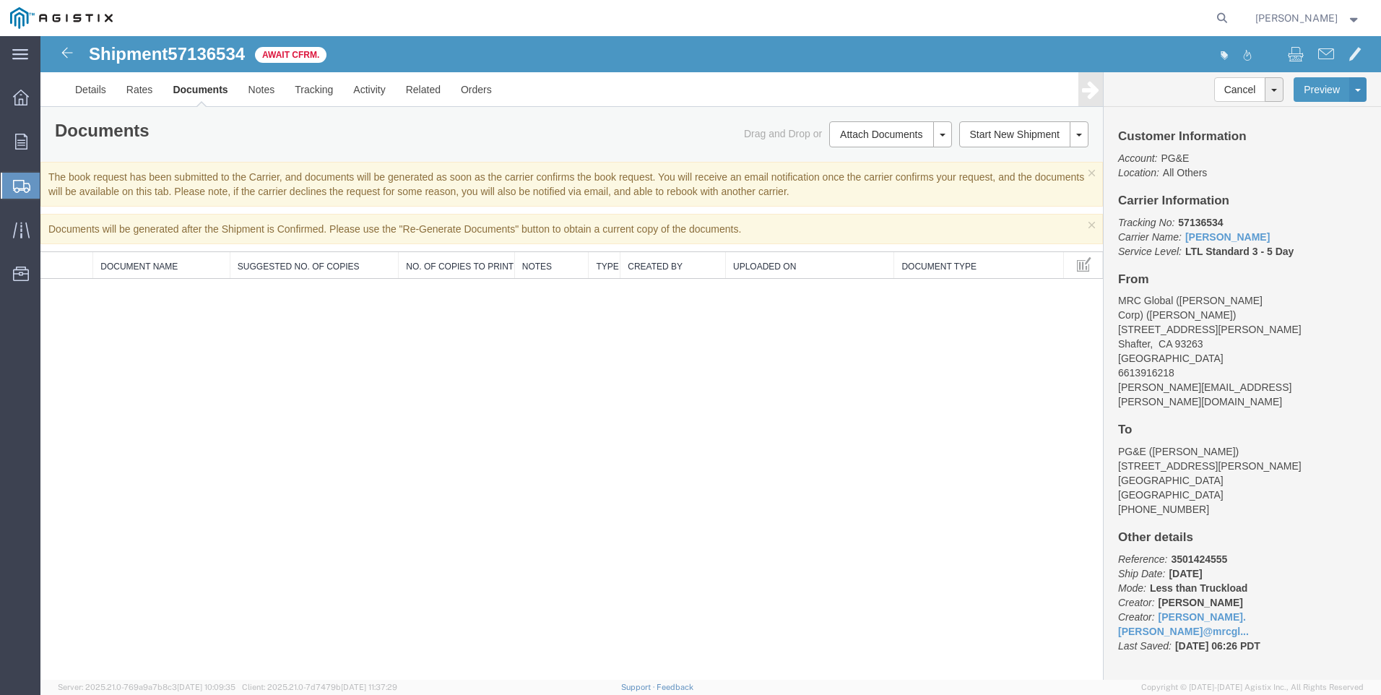
click at [477, 451] on div "Shipment 57136534 0 of 0 Await Cfrm. Details Rates Documents Notes Tracking Act…" at bounding box center [710, 358] width 1341 height 644
